Goal: Task Accomplishment & Management: Manage account settings

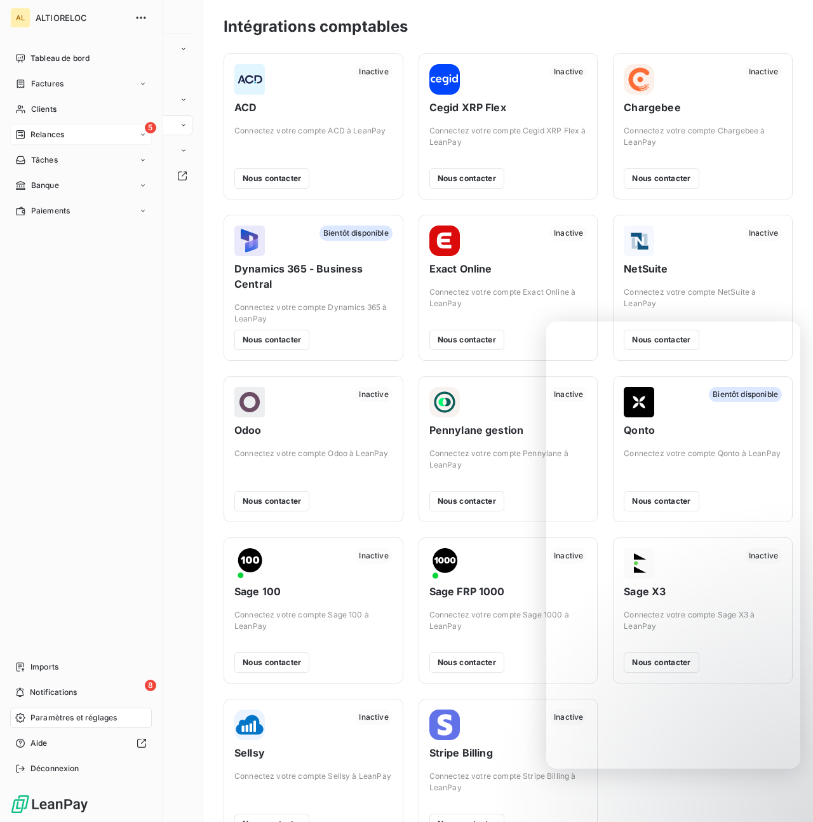
click at [29, 134] on div "Relances" at bounding box center [39, 134] width 49 height 11
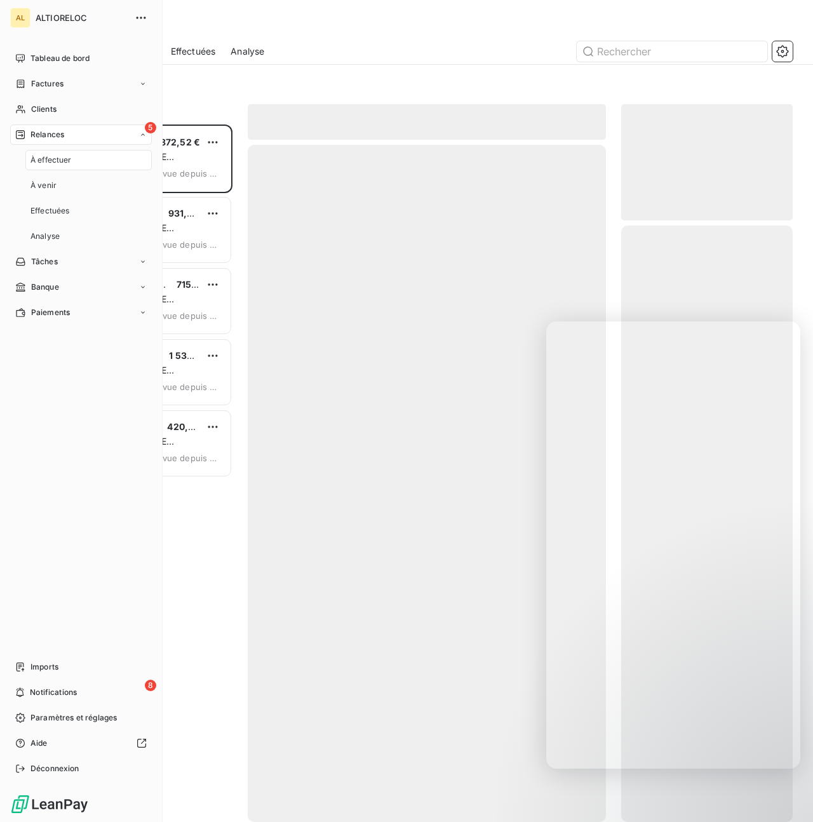
scroll to position [697, 171]
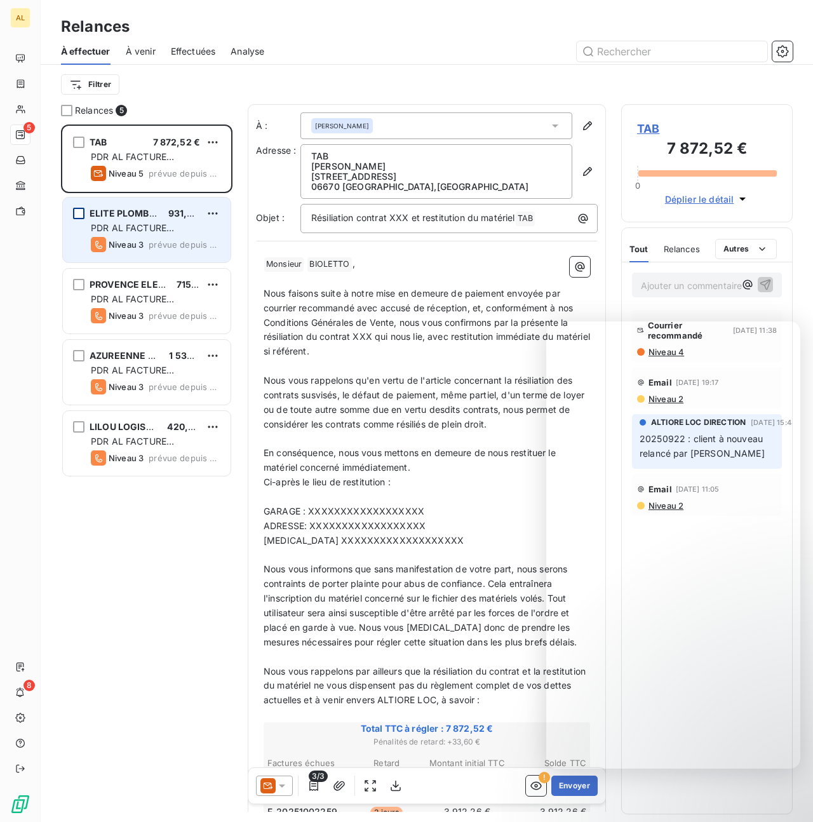
click at [77, 210] on div "grid" at bounding box center [78, 213] width 11 height 11
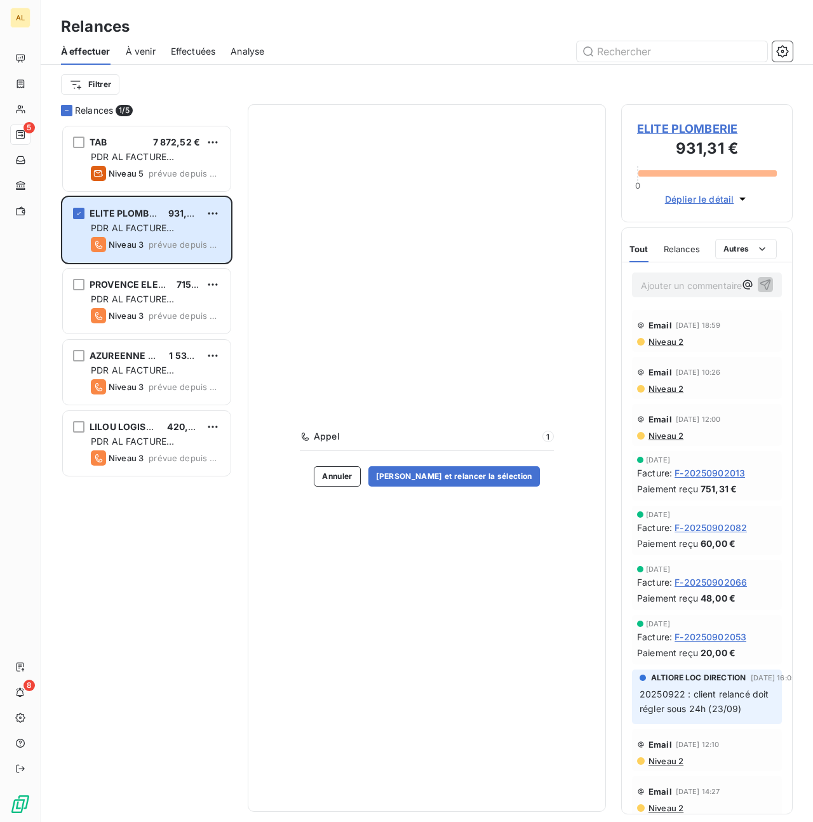
click at [391, 551] on div "Appel 1 Annuler [PERSON_NAME] et relancer la sélection" at bounding box center [427, 457] width 358 height 707
click at [680, 128] on span "ELITE PLOMBERIE" at bounding box center [707, 128] width 140 height 17
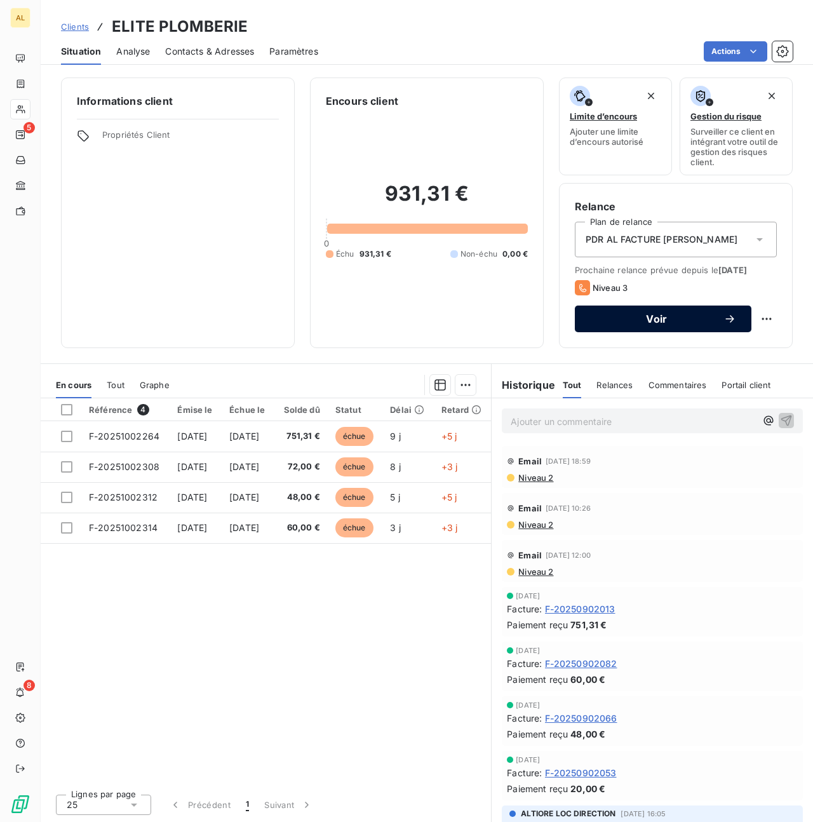
click at [671, 320] on span "Voir" at bounding box center [656, 319] width 133 height 10
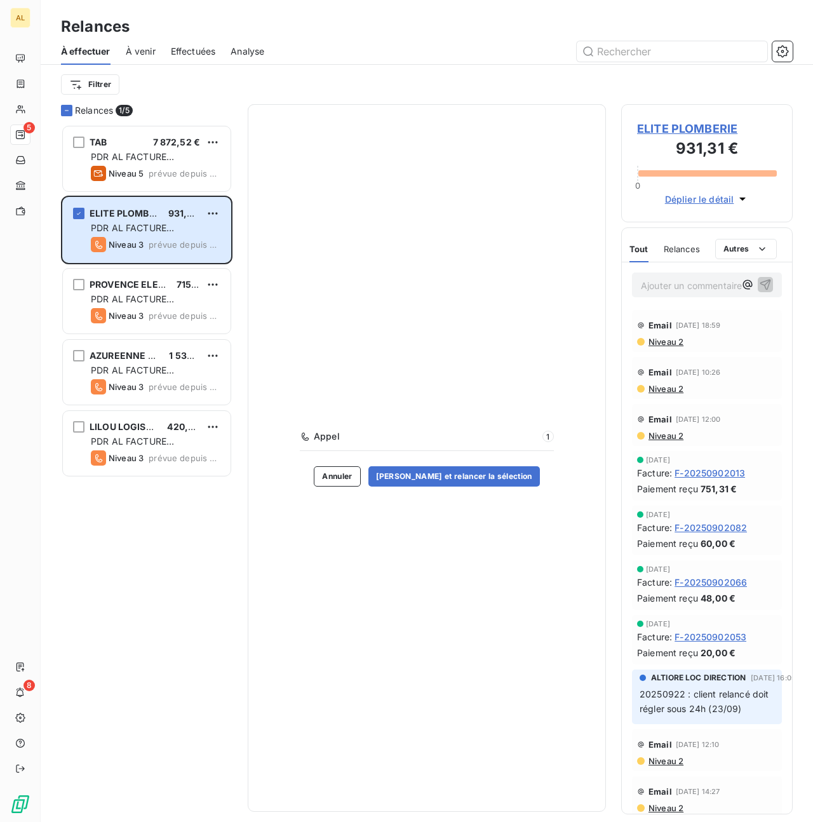
scroll to position [697, 171]
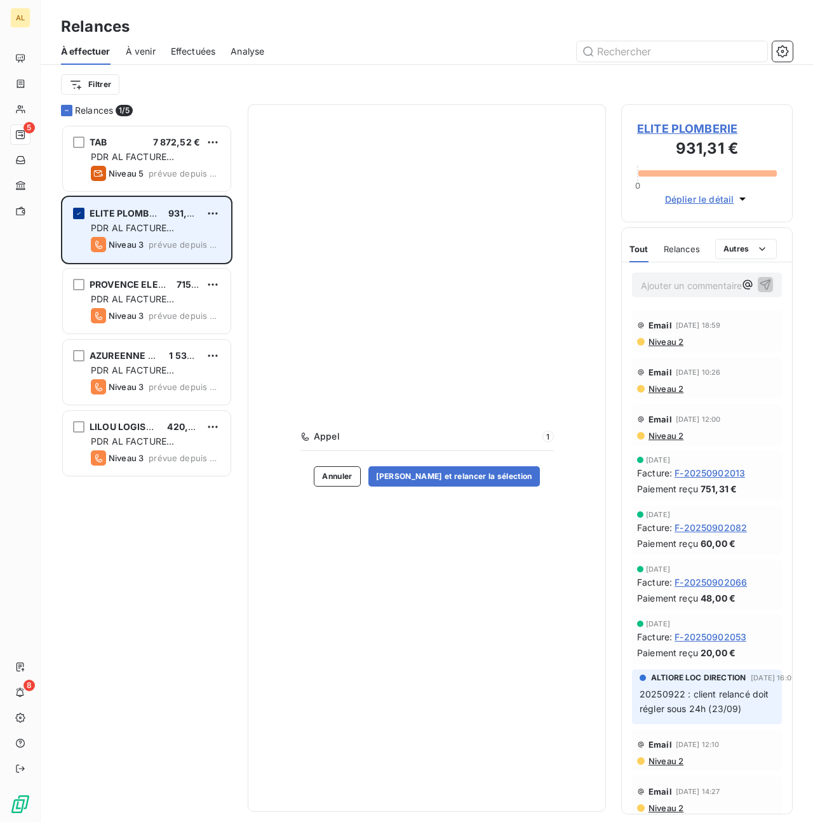
click at [73, 212] on div "grid" at bounding box center [78, 213] width 11 height 11
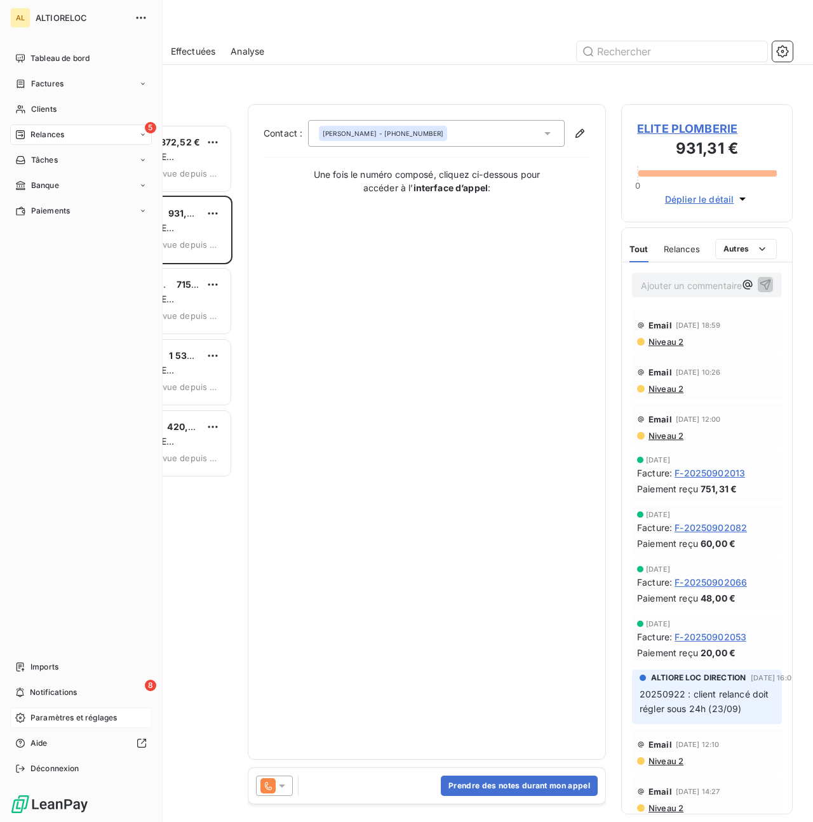
click at [55, 719] on span "Paramètres et réglages" at bounding box center [73, 717] width 86 height 11
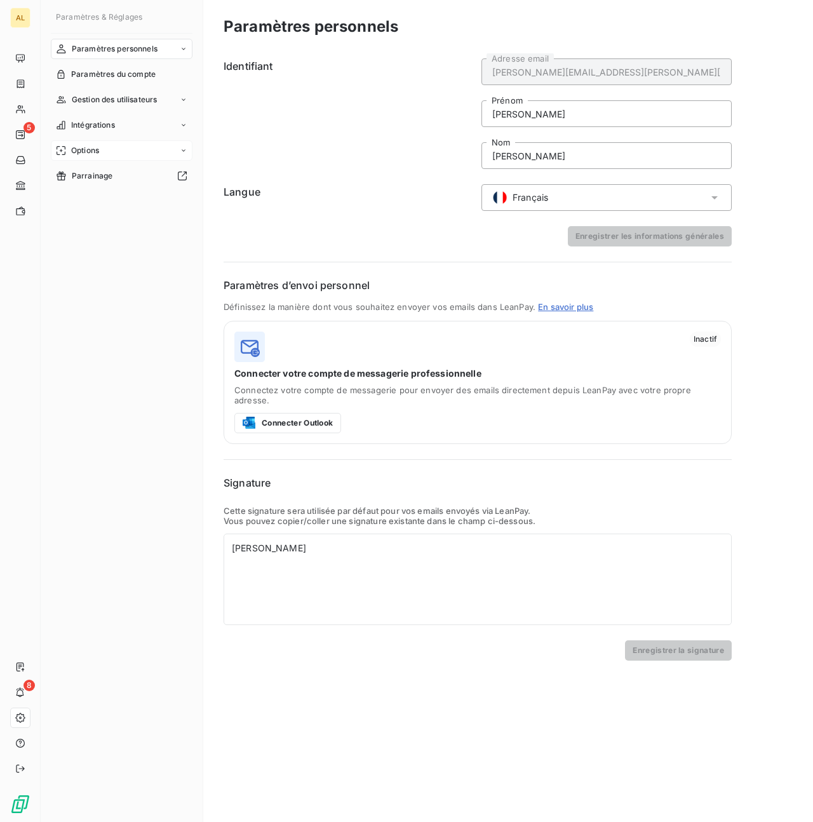
click at [89, 147] on span "Options" at bounding box center [85, 150] width 28 height 11
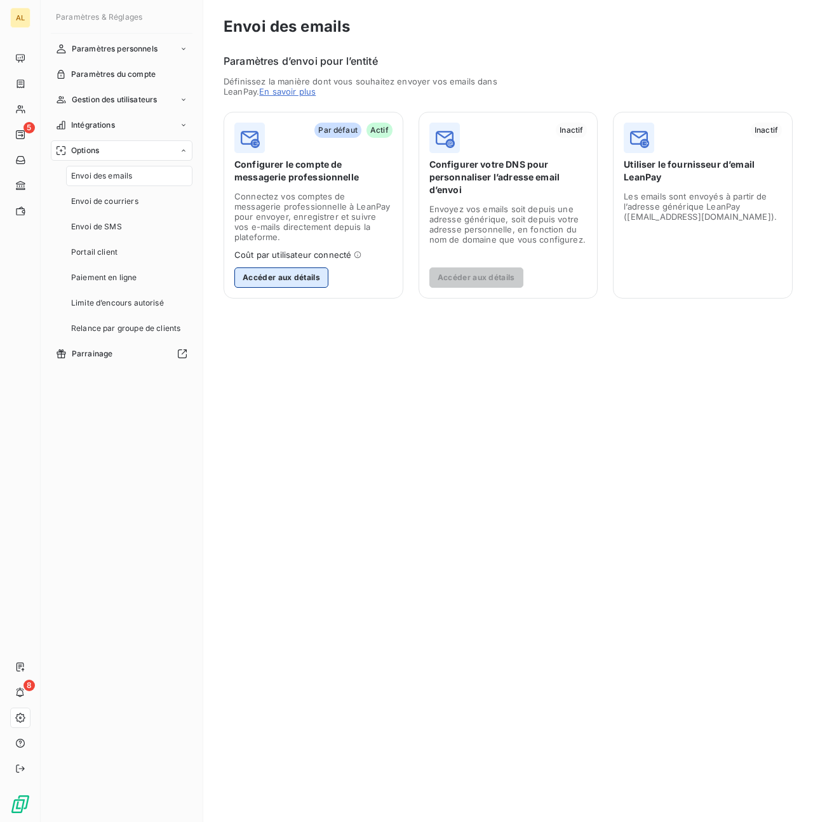
click at [297, 267] on button "Accéder aux détails" at bounding box center [281, 277] width 94 height 20
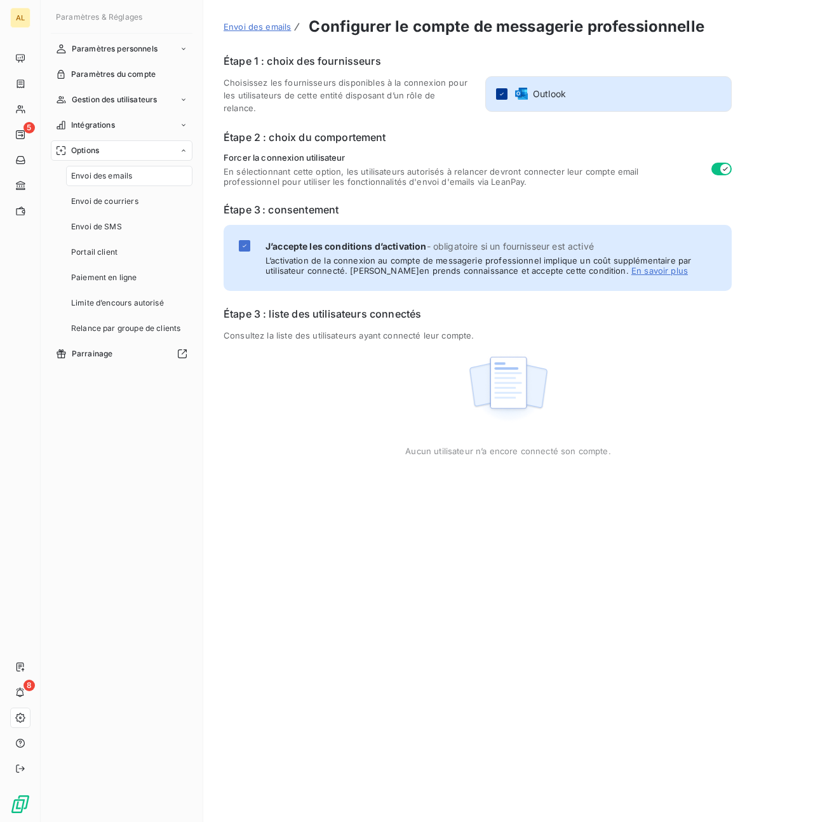
click at [502, 97] on icon at bounding box center [502, 94] width 8 height 8
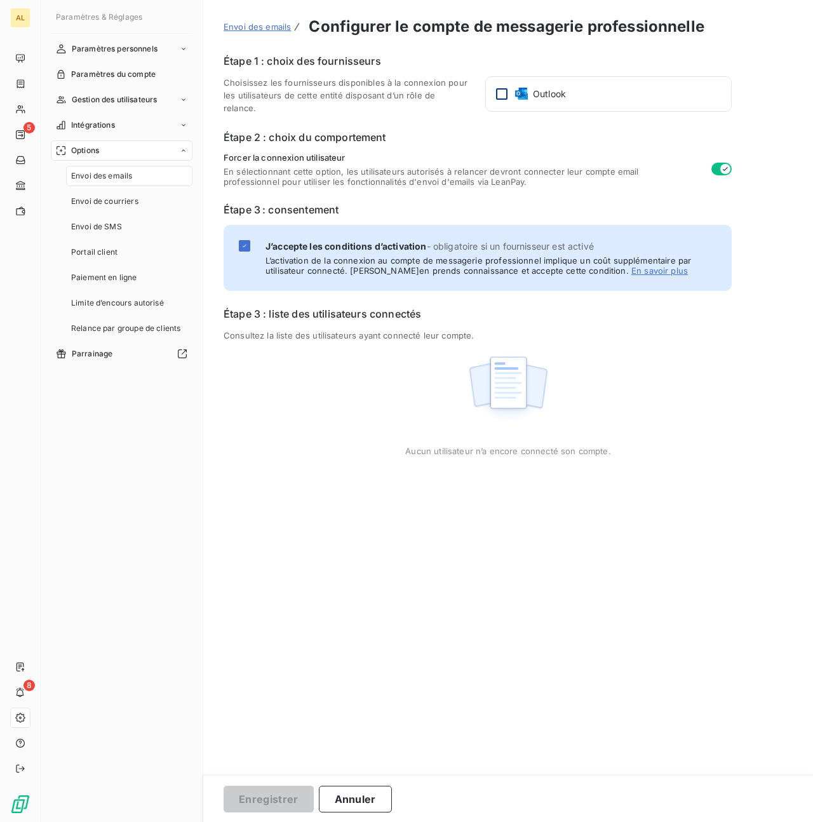
click at [716, 167] on button "button" at bounding box center [721, 169] width 20 height 13
click at [243, 243] on icon at bounding box center [245, 246] width 8 height 8
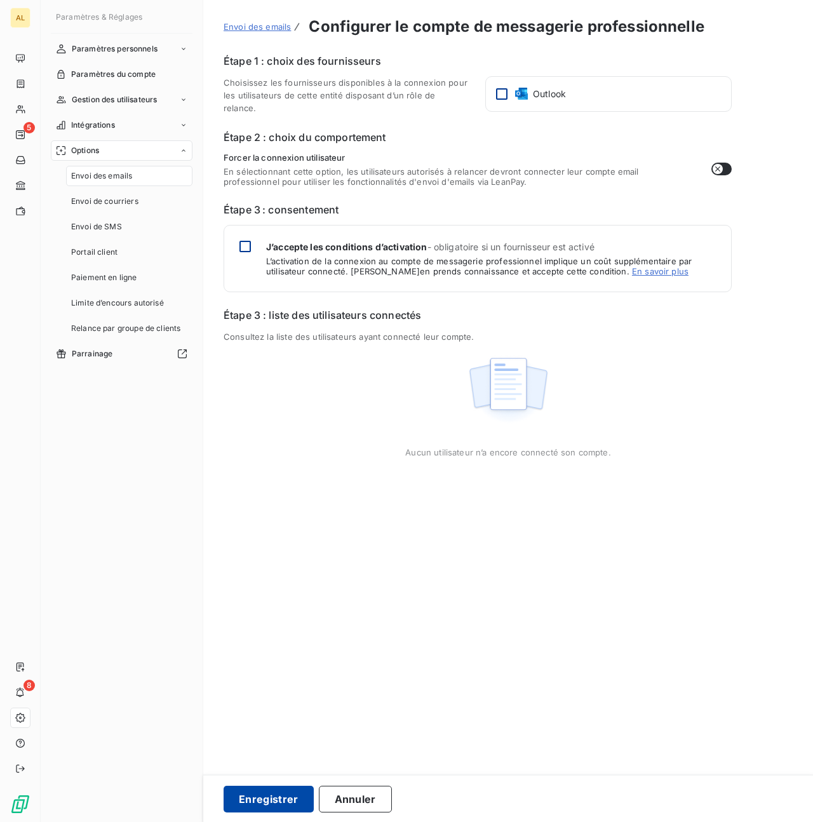
click at [277, 798] on button "Enregistrer" at bounding box center [269, 798] width 90 height 27
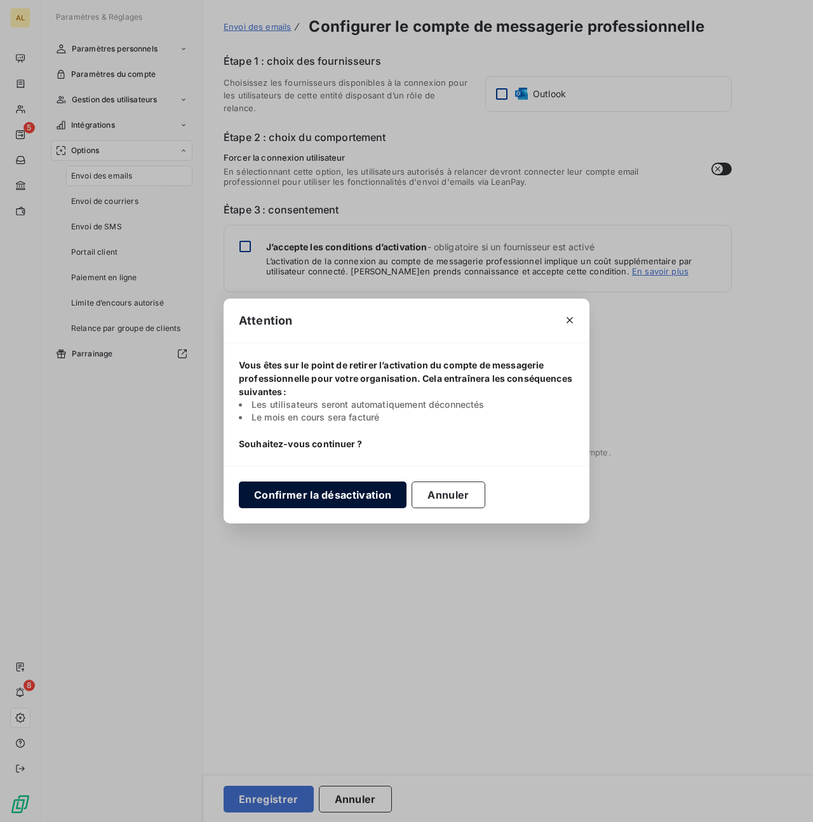
click at [352, 497] on button "Confirmer la désactivation" at bounding box center [323, 494] width 168 height 27
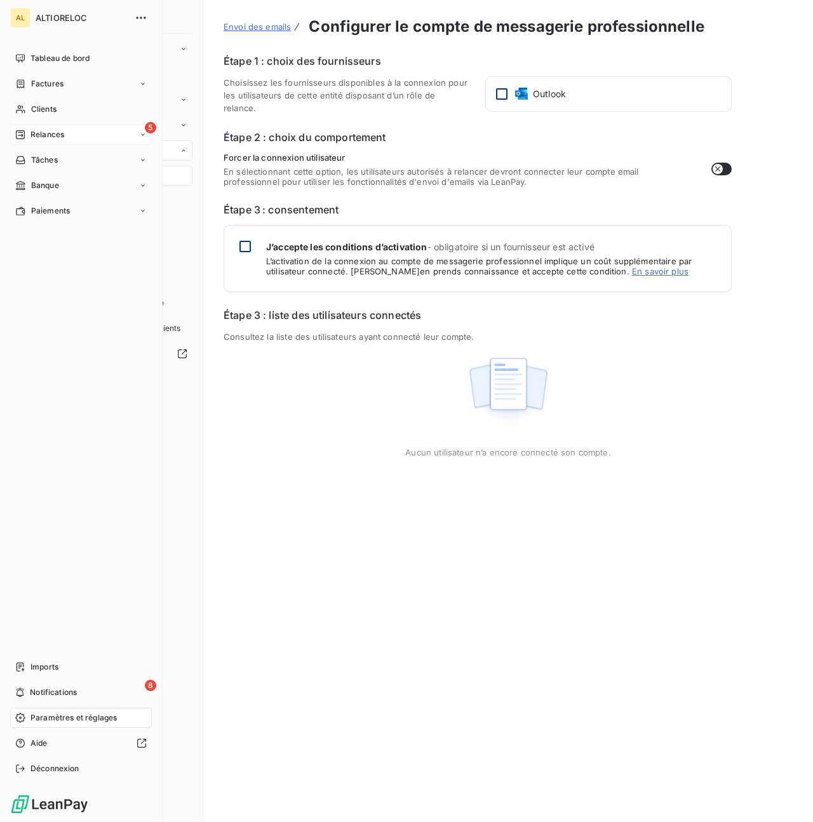
click at [32, 136] on span "Relances" at bounding box center [47, 134] width 34 height 11
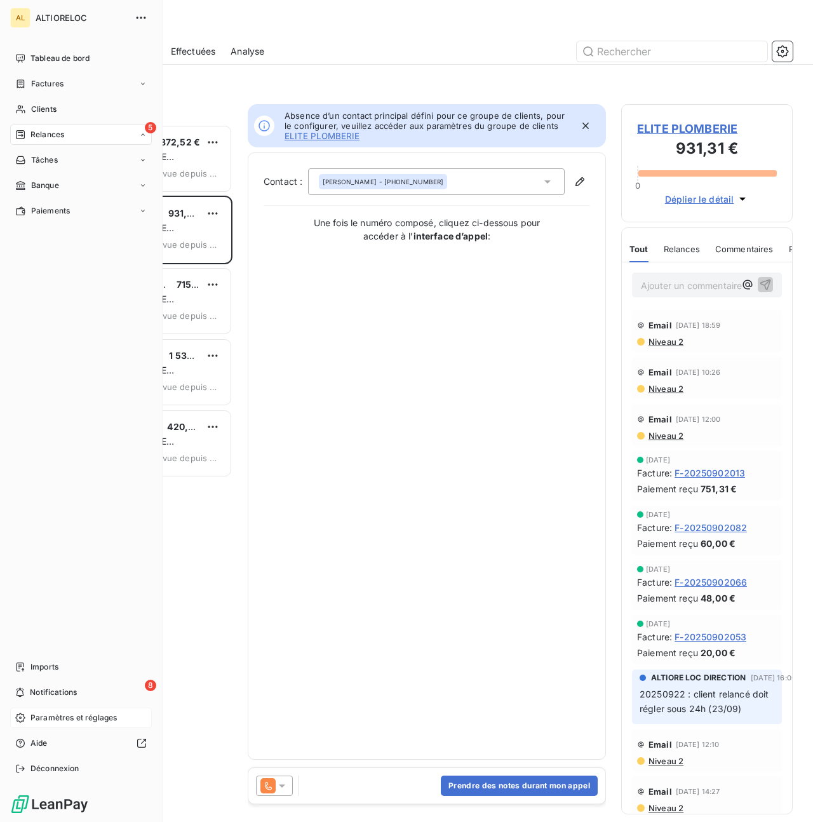
scroll to position [1, 1]
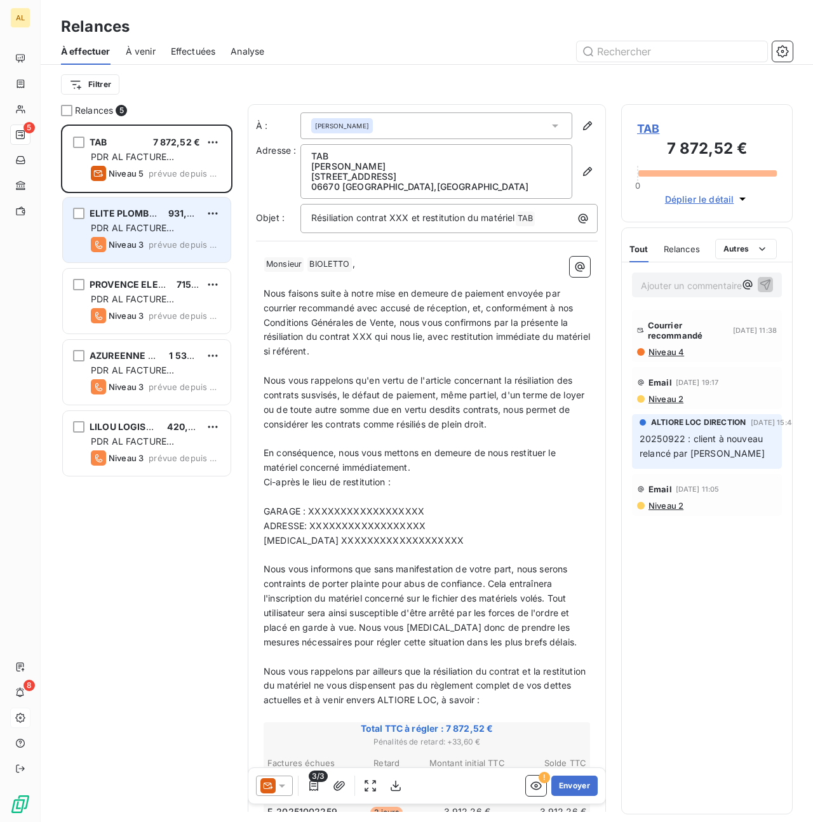
click at [155, 220] on div "ELITE PLOMBERIE 931,31 € PDR AL FACTURE LOYER Niveau 3 prévue depuis 3 jours" at bounding box center [147, 229] width 168 height 65
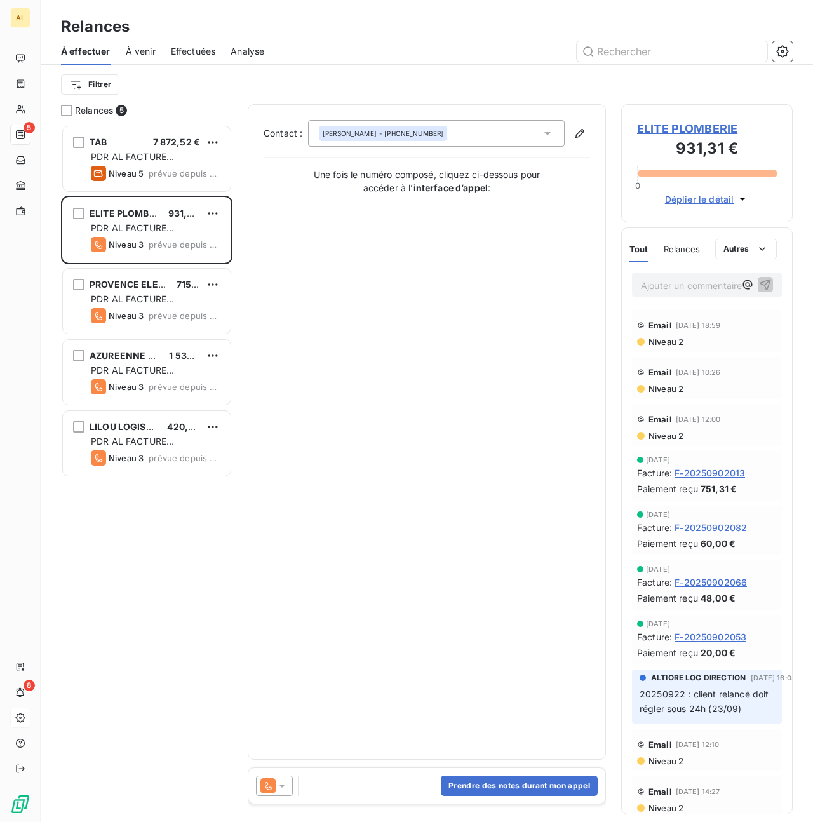
click at [283, 786] on icon at bounding box center [282, 785] width 13 height 13
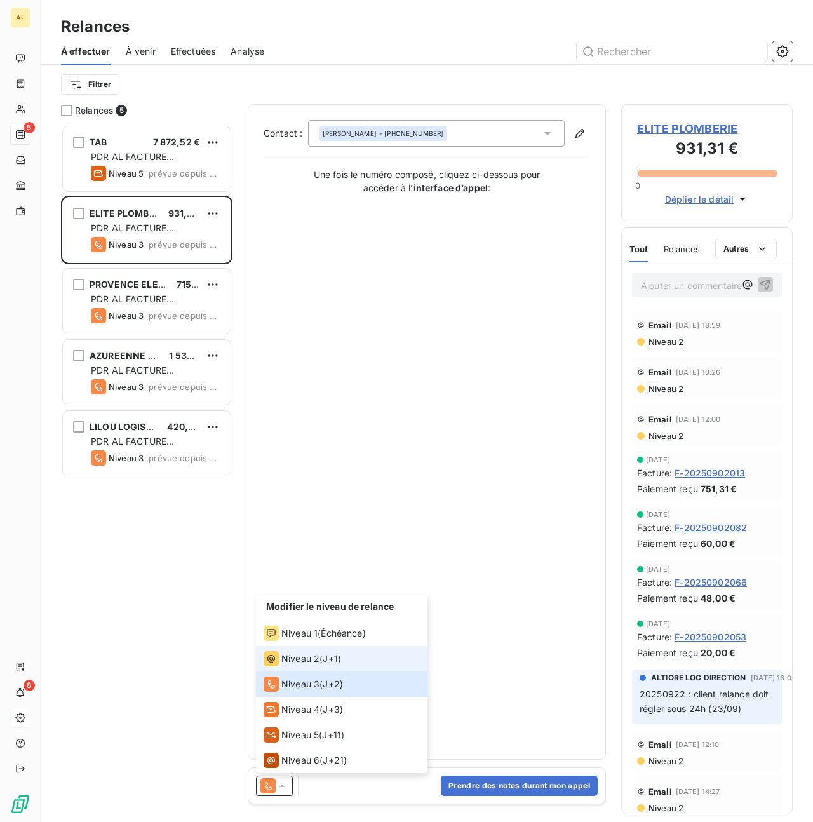
click at [309, 658] on span "Niveau 2" at bounding box center [300, 658] width 38 height 13
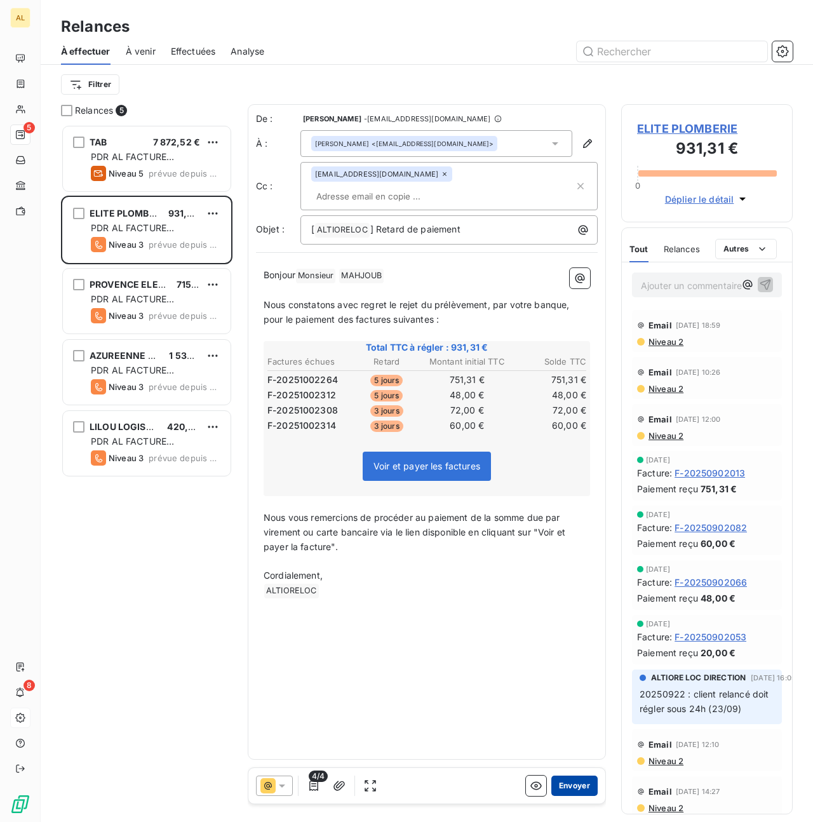
click at [570, 787] on button "Envoyer" at bounding box center [574, 785] width 46 height 20
